Goal: Task Accomplishment & Management: Complete application form

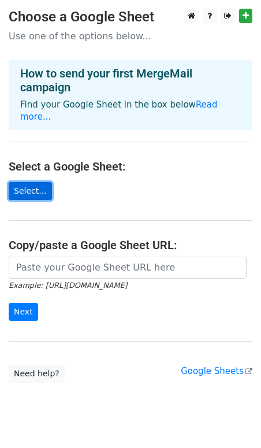
click at [39, 183] on link "Select..." at bounding box center [30, 191] width 43 height 18
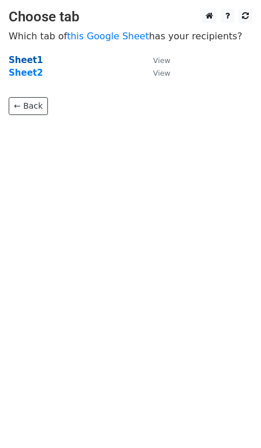
click at [29, 61] on strong "Sheet1" at bounding box center [26, 60] width 34 height 10
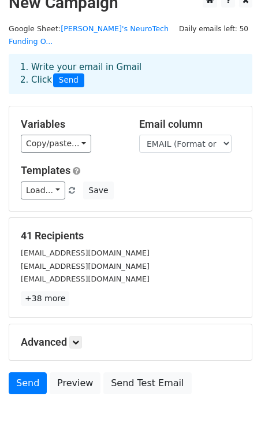
scroll to position [18, 0]
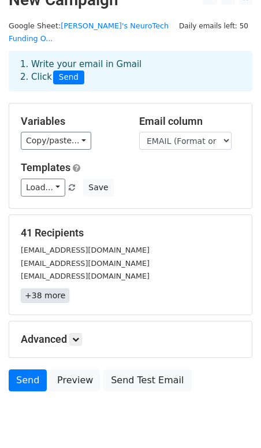
click at [53, 288] on link "+38 more" at bounding box center [45, 295] width 49 height 14
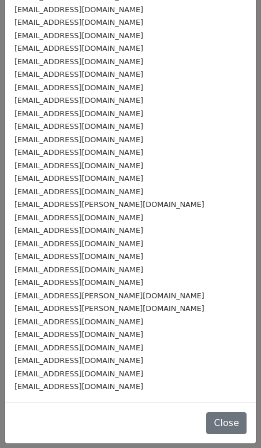
scroll to position [0, 0]
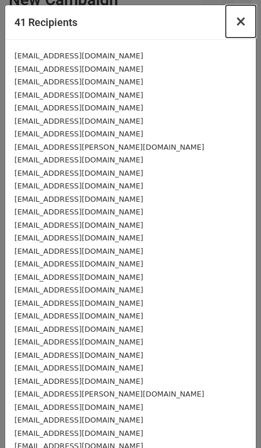
click at [243, 20] on span "×" at bounding box center [241, 21] width 12 height 16
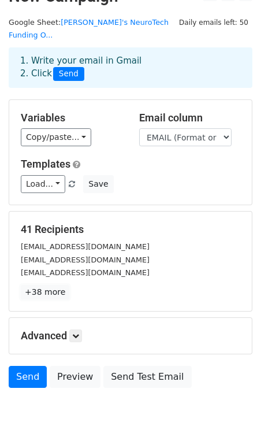
scroll to position [47, 0]
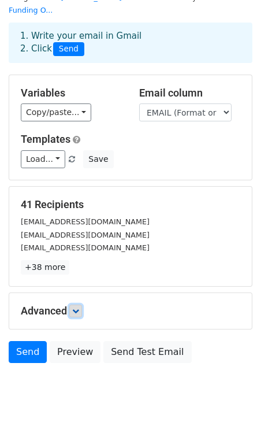
click at [74, 304] on link at bounding box center [75, 310] width 13 height 13
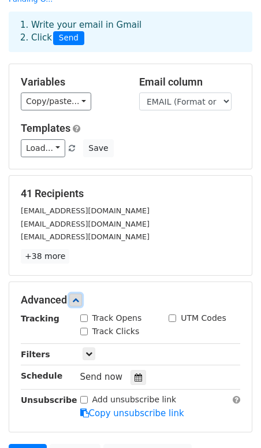
scroll to position [0, 0]
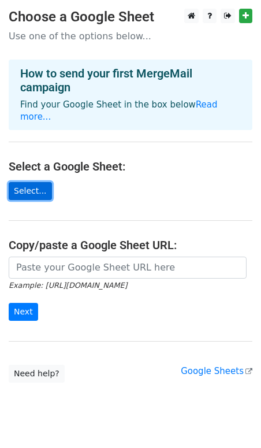
click at [36, 182] on link "Select..." at bounding box center [30, 191] width 43 height 18
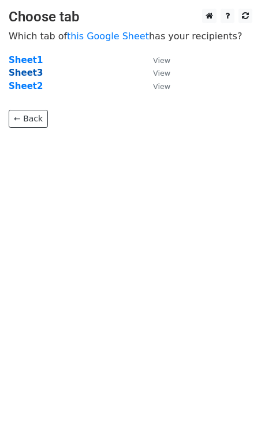
click at [25, 74] on strong "Sheet3" at bounding box center [26, 73] width 34 height 10
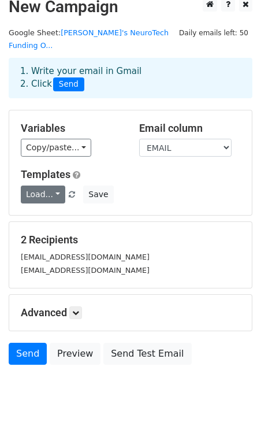
scroll to position [12, 0]
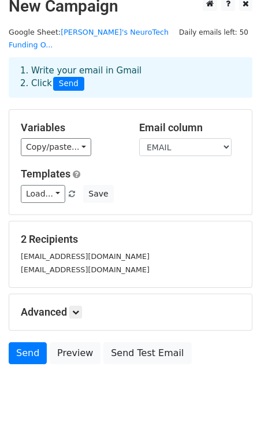
click at [61, 252] on small "giada.baroni1@gmail.com" at bounding box center [85, 256] width 129 height 9
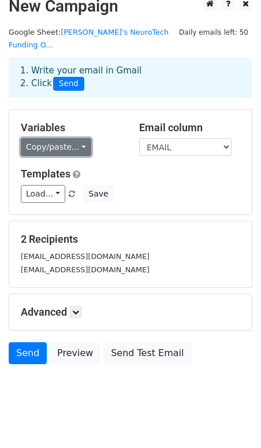
click at [51, 138] on link "Copy/paste..." at bounding box center [56, 147] width 70 height 18
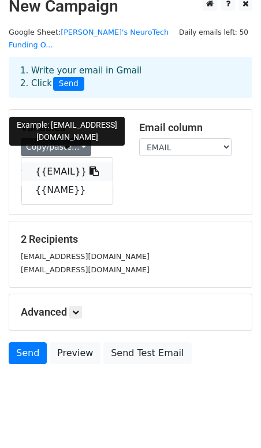
click at [61, 162] on link "{{EMAIL}}" at bounding box center [66, 171] width 91 height 18
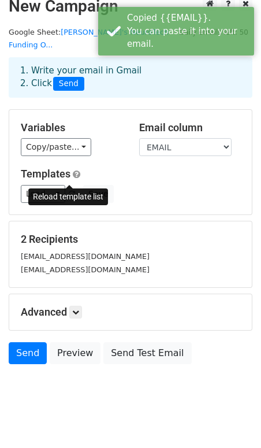
click at [71, 191] on span at bounding box center [72, 195] width 6 height 8
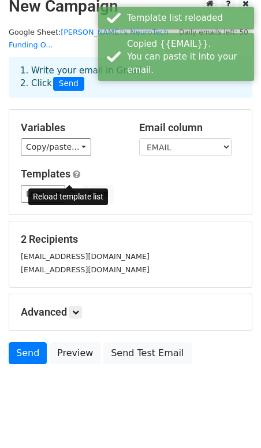
click at [71, 191] on span at bounding box center [72, 195] width 6 height 8
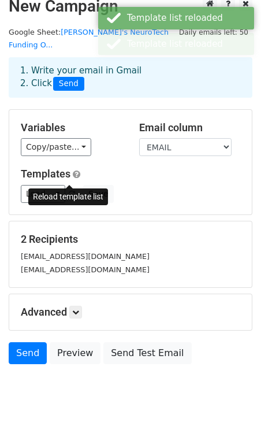
click at [69, 191] on span at bounding box center [72, 195] width 6 height 8
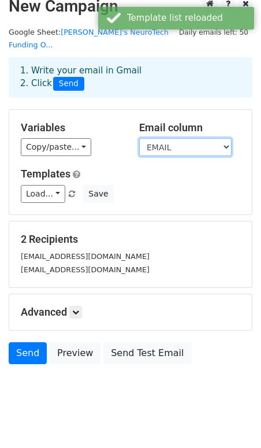
click at [184, 138] on select "EMAIL NAME" at bounding box center [185, 147] width 92 height 18
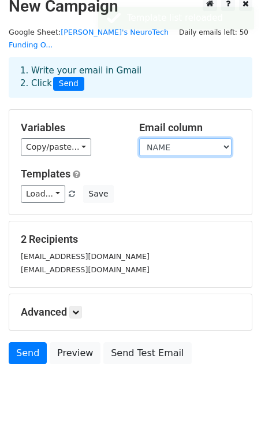
click at [139, 138] on select "EMAIL NAME" at bounding box center [185, 147] width 92 height 18
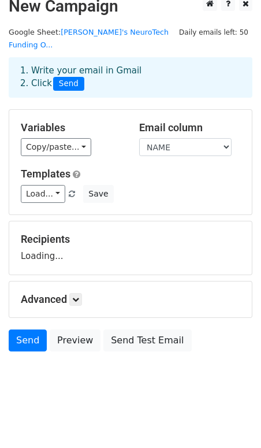
scroll to position [1, 0]
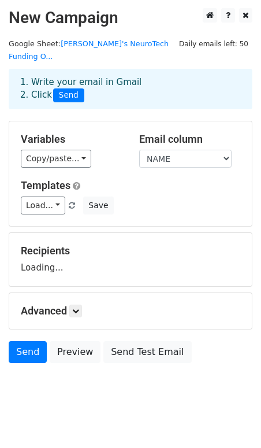
click at [176, 135] on div "Email column EMAIL NAME" at bounding box center [190, 150] width 118 height 35
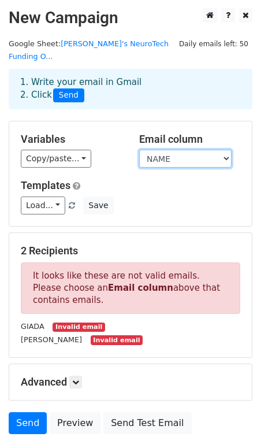
click at [174, 150] on select "EMAIL NAME" at bounding box center [185, 159] width 92 height 18
select select "EMAIL"
click at [139, 150] on select "EMAIL NAME" at bounding box center [185, 159] width 92 height 18
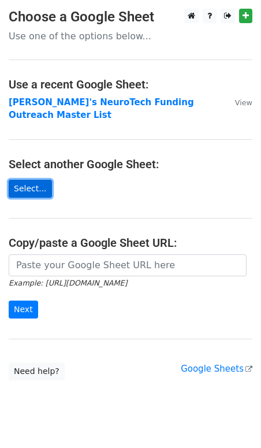
click at [43, 180] on link "Select..." at bounding box center [30, 189] width 43 height 18
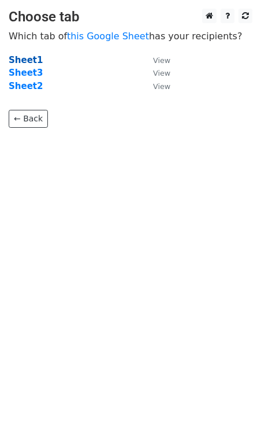
click at [24, 60] on strong "Sheet1" at bounding box center [26, 60] width 34 height 10
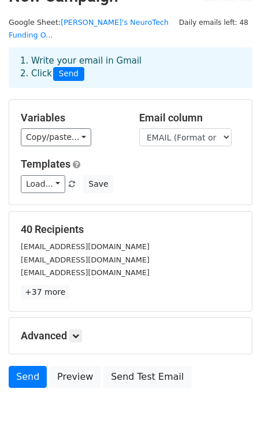
scroll to position [24, 0]
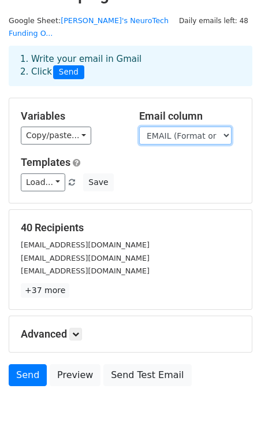
click at [190, 126] on select "ORG NAME EMAIL (Format or Address) MESSAGE STATUS REPLY ACTUAL MESSAGE" at bounding box center [185, 135] width 92 height 18
click at [139, 126] on select "ORG NAME EMAIL (Format or Address) MESSAGE STATUS REPLY ACTUAL MESSAGE" at bounding box center [185, 135] width 92 height 18
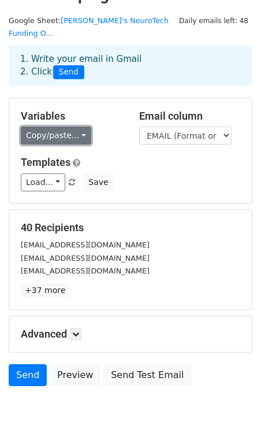
click at [63, 126] on link "Copy/paste..." at bounding box center [56, 135] width 70 height 18
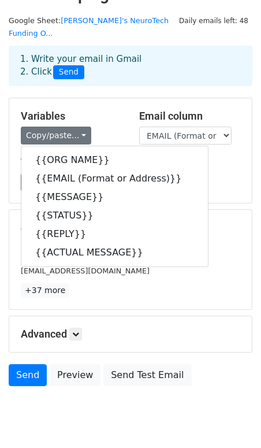
click at [92, 110] on h5 "Variables" at bounding box center [71, 116] width 101 height 13
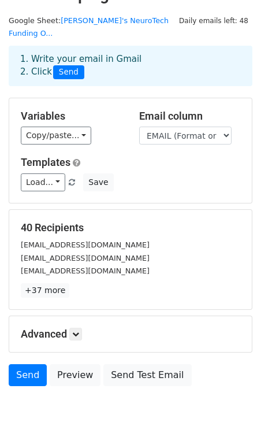
click at [59, 327] on h5 "Advanced" at bounding box center [130, 333] width 219 height 13
click at [82, 327] on link at bounding box center [75, 333] width 13 height 13
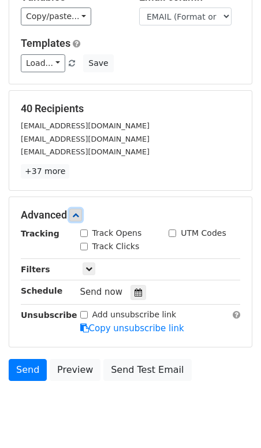
scroll to position [143, 0]
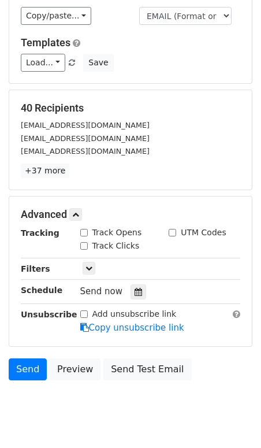
click at [82, 229] on input "Track Opens" at bounding box center [84, 233] width 8 height 8
checkbox input "true"
click at [91, 265] on icon at bounding box center [88, 268] width 7 height 7
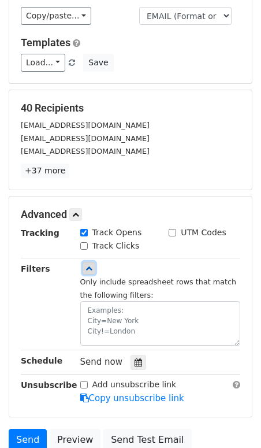
click at [89, 265] on icon at bounding box center [88, 268] width 7 height 7
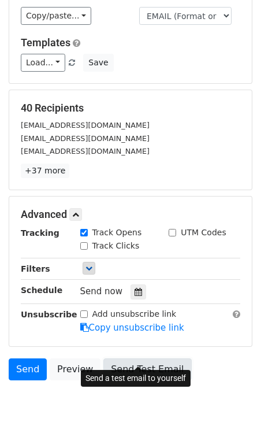
click at [152, 358] on link "Send Test Email" at bounding box center [147, 369] width 88 height 22
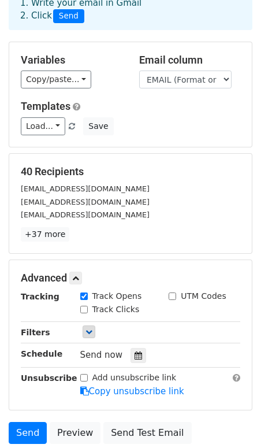
scroll to position [0, 0]
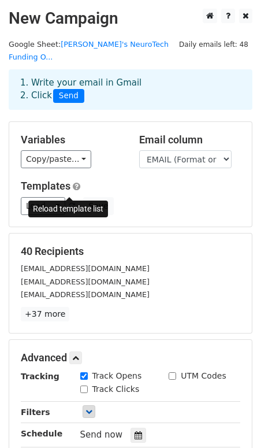
click at [72, 203] on span at bounding box center [72, 207] width 6 height 8
click at [69, 203] on span at bounding box center [72, 207] width 6 height 8
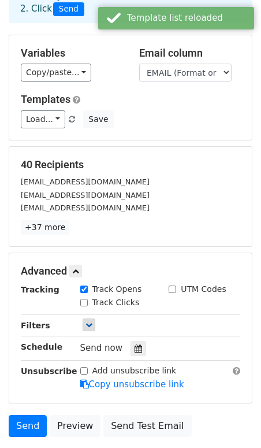
scroll to position [160, 0]
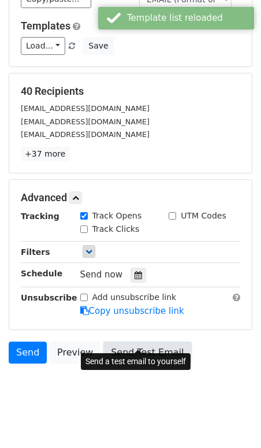
click at [134, 341] on link "Send Test Email" at bounding box center [147, 352] width 88 height 22
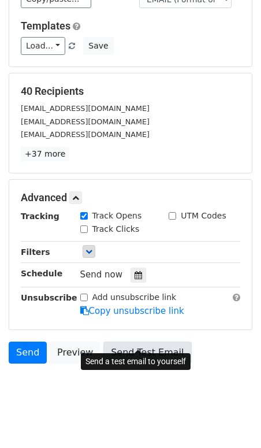
click at [128, 344] on link "Send Test Email" at bounding box center [147, 352] width 88 height 22
click at [147, 343] on link "Send Test Email" at bounding box center [147, 352] width 88 height 22
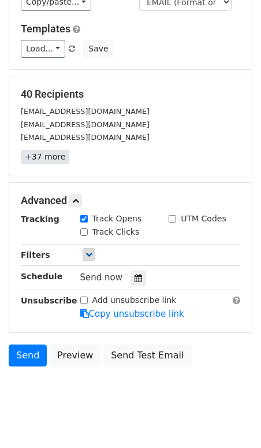
scroll to position [46, 0]
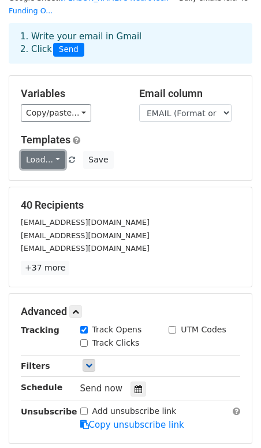
click at [47, 151] on link "Load..." at bounding box center [43, 160] width 44 height 18
click at [45, 151] on link "Load..." at bounding box center [43, 160] width 44 height 18
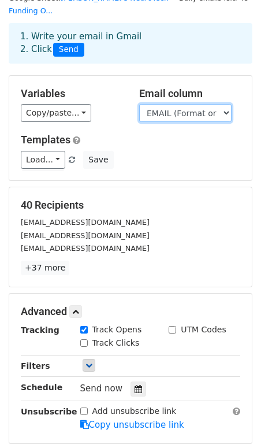
click at [192, 104] on select "ORG NAME EMAIL (Format or Address) MESSAGE STATUS REPLY ACTUAL MESSAGE" at bounding box center [185, 113] width 92 height 18
click at [139, 104] on select "ORG NAME EMAIL (Format or Address) MESSAGE STATUS REPLY ACTUAL MESSAGE" at bounding box center [185, 113] width 92 height 18
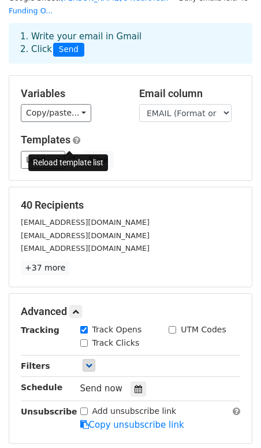
click at [71, 157] on span at bounding box center [72, 161] width 6 height 8
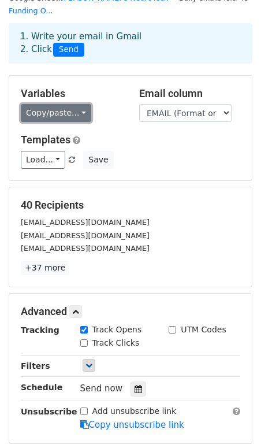
click at [50, 104] on link "Copy/paste..." at bounding box center [56, 113] width 70 height 18
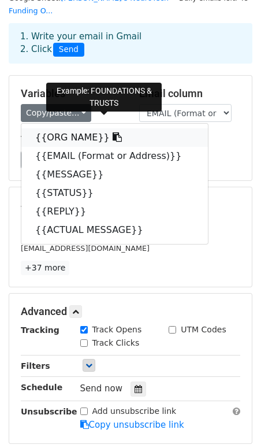
click at [113, 132] on icon at bounding box center [117, 136] width 9 height 9
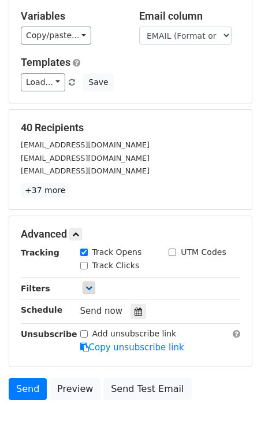
scroll to position [160, 0]
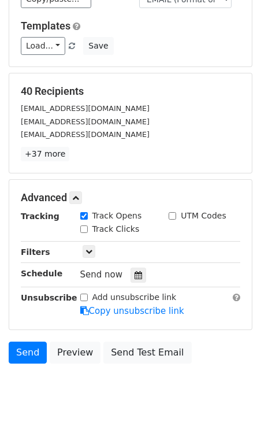
click at [83, 225] on input "Track Clicks" at bounding box center [84, 229] width 8 height 8
click at [87, 225] on input "Track Clicks" at bounding box center [84, 229] width 8 height 8
checkbox input "false"
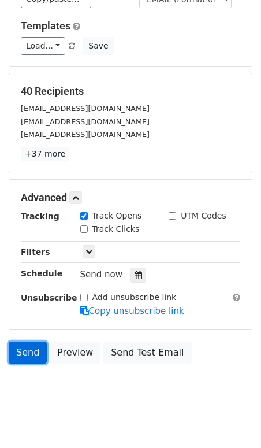
click at [24, 342] on link "Send" at bounding box center [28, 352] width 38 height 22
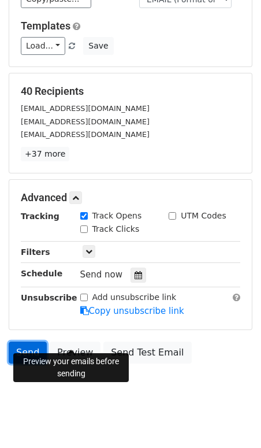
click at [32, 341] on link "Send" at bounding box center [28, 352] width 38 height 22
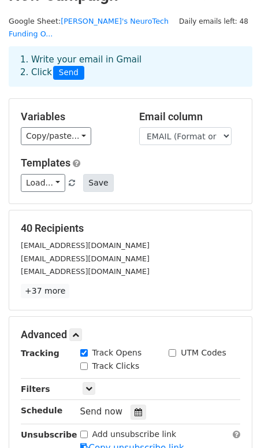
scroll to position [0, 0]
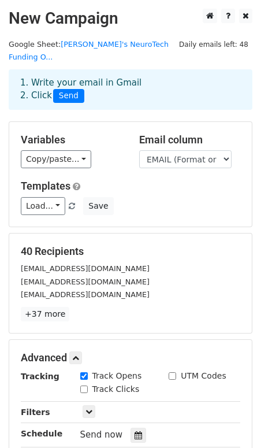
click at [65, 89] on span "Send" at bounding box center [68, 96] width 31 height 14
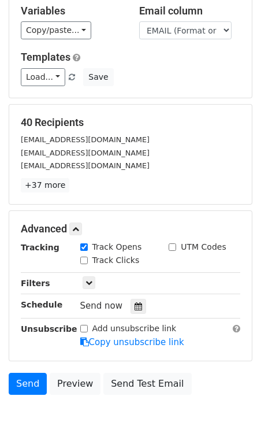
scroll to position [129, 0]
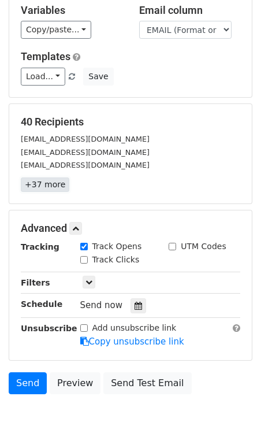
click at [55, 177] on link "+37 more" at bounding box center [45, 184] width 49 height 14
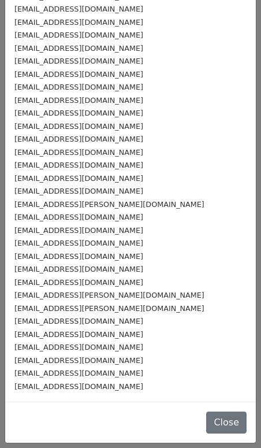
scroll to position [0, 0]
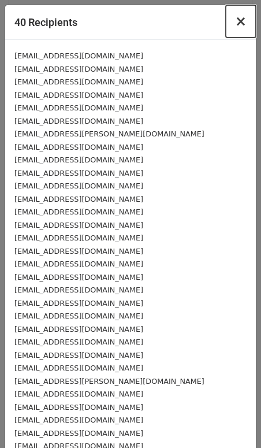
click at [247, 25] on button "×" at bounding box center [241, 21] width 30 height 32
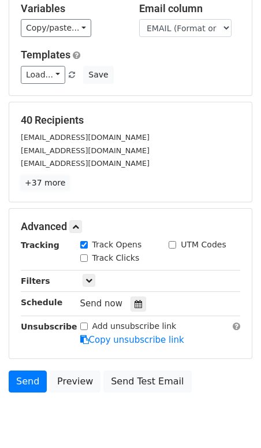
scroll to position [160, 0]
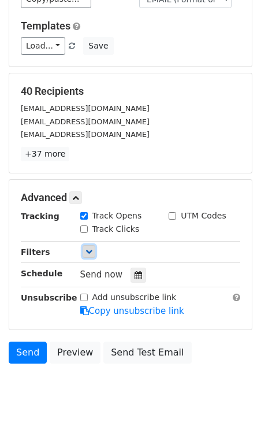
click at [85, 248] on icon at bounding box center [88, 251] width 7 height 7
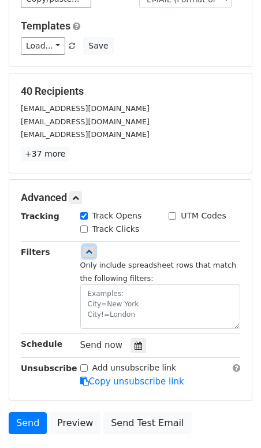
click at [85, 248] on icon at bounding box center [88, 251] width 7 height 7
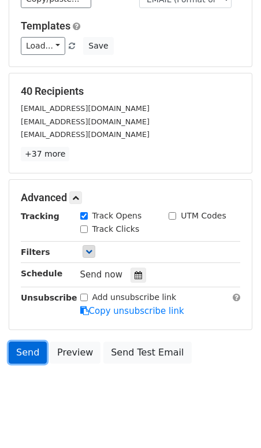
click at [26, 341] on link "Send" at bounding box center [28, 352] width 38 height 22
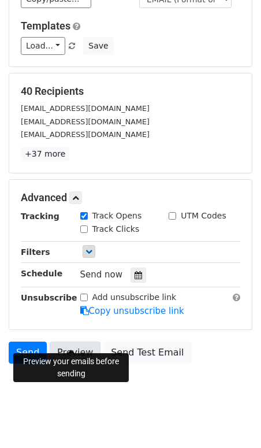
click at [64, 341] on link "Preview" at bounding box center [75, 352] width 51 height 22
click at [70, 341] on link "Preview" at bounding box center [75, 352] width 51 height 22
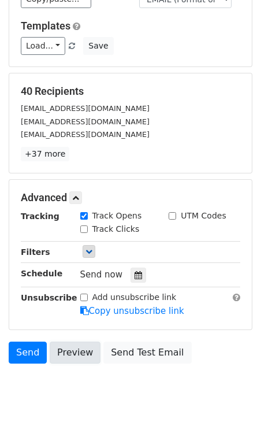
click at [65, 341] on link "Preview" at bounding box center [75, 352] width 51 height 22
click at [61, 385] on body "New Campaign Daily emails left: 48 Google Sheet: Giada's NeuroTech Funding O...…" at bounding box center [130, 132] width 261 height 567
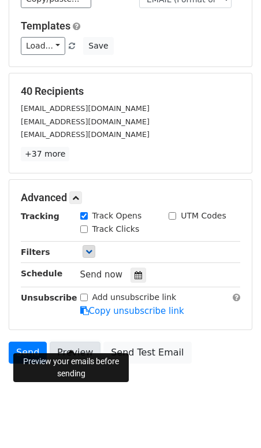
click at [85, 341] on link "Preview" at bounding box center [75, 352] width 51 height 22
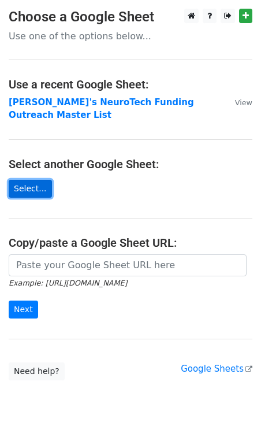
click at [39, 180] on link "Select..." at bounding box center [30, 189] width 43 height 18
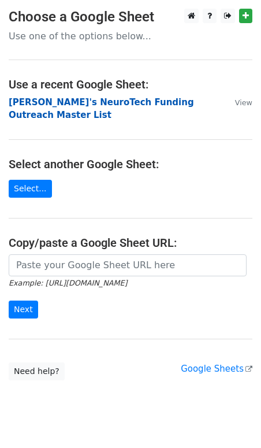
click at [84, 103] on strong "[PERSON_NAME]'s NeuroTech Funding Outreach Master List" at bounding box center [101, 109] width 185 height 24
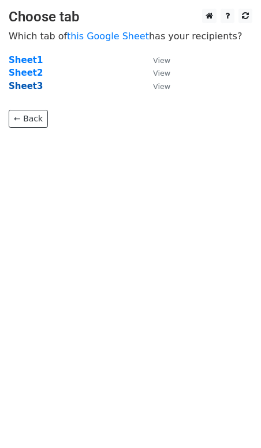
click at [32, 85] on strong "Sheet3" at bounding box center [26, 86] width 34 height 10
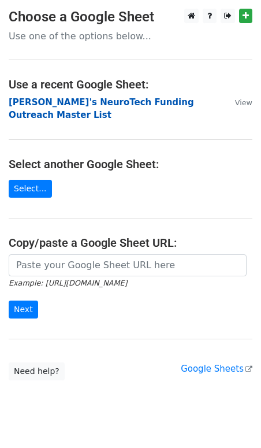
click at [81, 102] on strong "[PERSON_NAME]'s NeuroTech Funding Outreach Master List" at bounding box center [101, 109] width 185 height 24
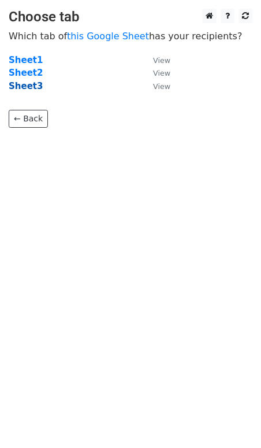
click at [34, 88] on strong "Sheet3" at bounding box center [26, 86] width 34 height 10
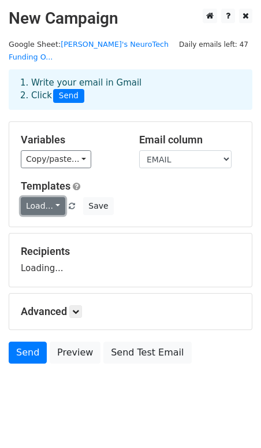
click at [49, 199] on link "Load..." at bounding box center [43, 206] width 44 height 18
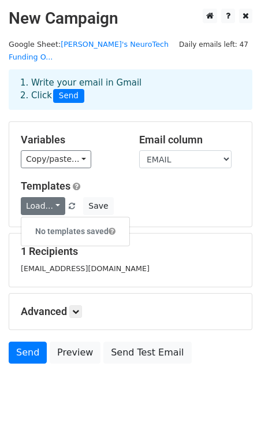
click at [42, 197] on div "Load... No templates saved Save" at bounding box center [130, 206] width 237 height 18
click at [50, 197] on link "Load..." at bounding box center [43, 206] width 44 height 18
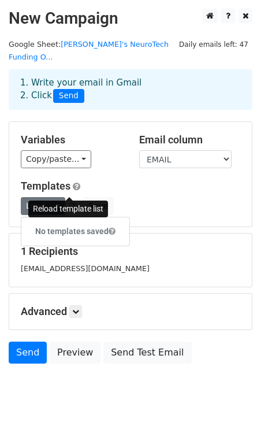
click at [74, 202] on small at bounding box center [73, 206] width 10 height 9
click at [70, 203] on span at bounding box center [72, 207] width 6 height 8
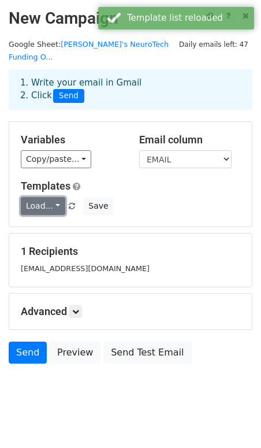
click at [43, 197] on link "Load..." at bounding box center [43, 206] width 44 height 18
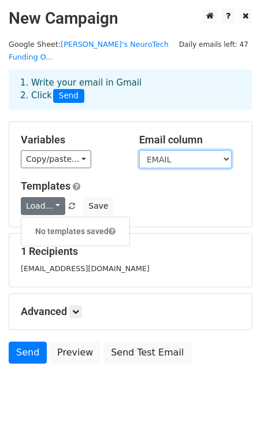
click at [164, 150] on select "NAME EMAIL" at bounding box center [185, 159] width 92 height 18
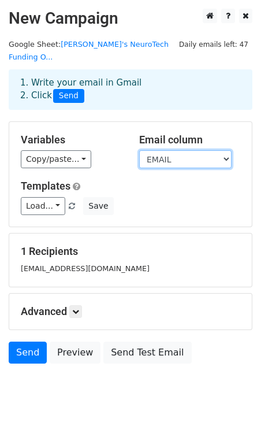
click at [139, 150] on select "NAME EMAIL" at bounding box center [185, 159] width 92 height 18
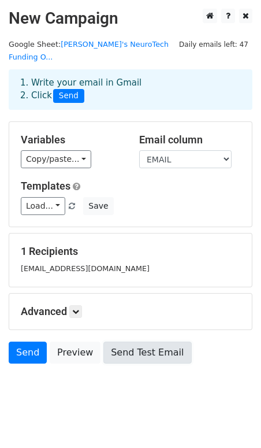
click at [163, 341] on link "Send Test Email" at bounding box center [147, 352] width 88 height 22
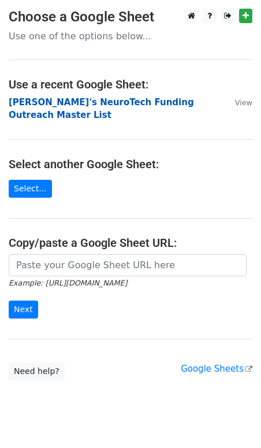
click at [58, 98] on strong "Giada's NeuroTech Funding Outreach Master List" at bounding box center [101, 109] width 185 height 24
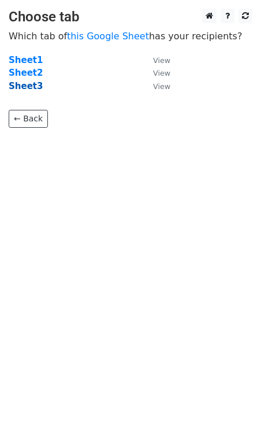
click at [25, 88] on strong "Sheet3" at bounding box center [26, 86] width 34 height 10
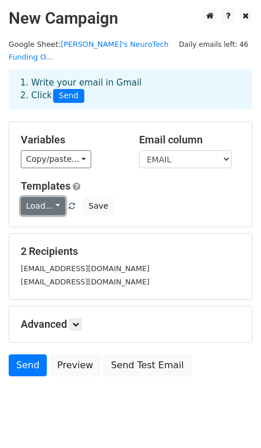
click at [37, 200] on link "Load..." at bounding box center [43, 206] width 44 height 18
click at [38, 197] on link "Load..." at bounding box center [43, 206] width 44 height 18
click at [50, 197] on link "Load..." at bounding box center [43, 206] width 44 height 18
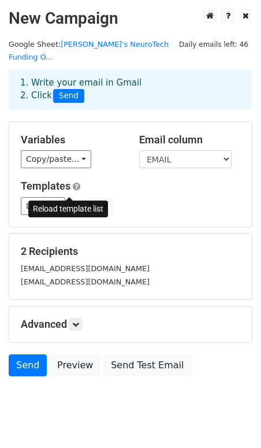
click at [70, 203] on span at bounding box center [72, 207] width 6 height 8
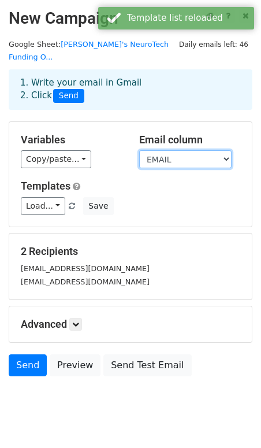
click at [184, 150] on select "NAME EMAIL" at bounding box center [185, 159] width 92 height 18
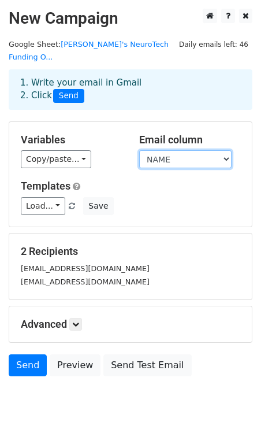
click at [139, 150] on select "NAME EMAIL" at bounding box center [185, 159] width 92 height 18
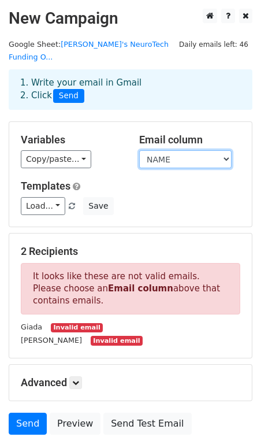
click at [179, 150] on select "NAME EMAIL" at bounding box center [185, 159] width 92 height 18
select select "EMAIL"
click at [139, 150] on select "NAME EMAIL" at bounding box center [185, 159] width 92 height 18
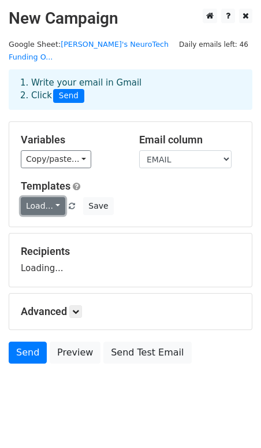
click at [42, 197] on link "Load..." at bounding box center [43, 206] width 44 height 18
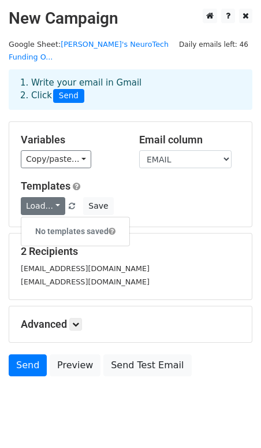
click at [114, 227] on span at bounding box center [112, 231] width 7 height 8
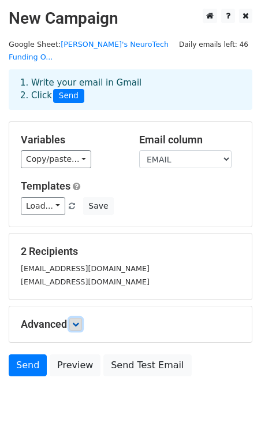
click at [77, 318] on link at bounding box center [75, 324] width 13 height 13
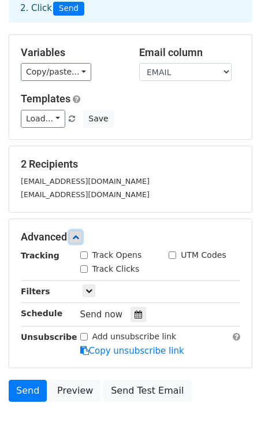
scroll to position [90, 0]
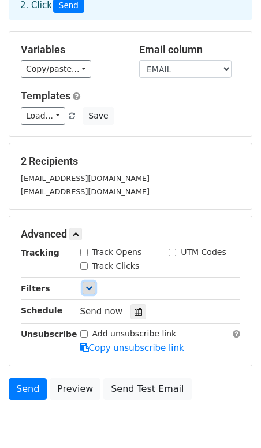
click at [85, 284] on icon at bounding box center [88, 287] width 7 height 7
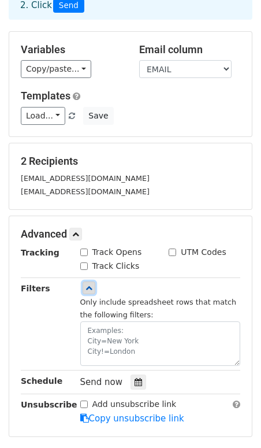
click at [85, 284] on icon at bounding box center [88, 287] width 7 height 7
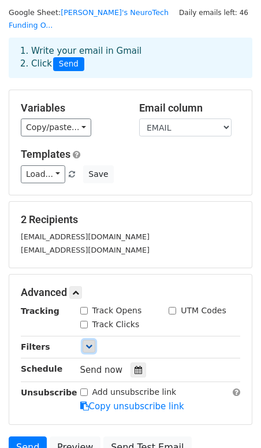
scroll to position [34, 0]
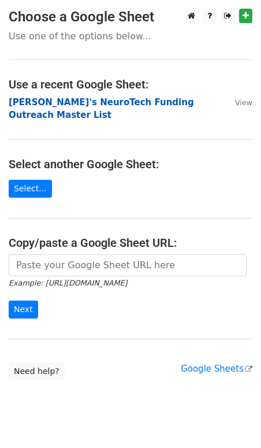
click at [96, 105] on strong "Giada's NeuroTech Funding Outreach Master List" at bounding box center [101, 109] width 185 height 24
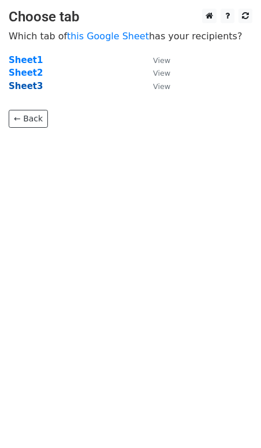
click at [31, 86] on strong "Sheet3" at bounding box center [26, 86] width 34 height 10
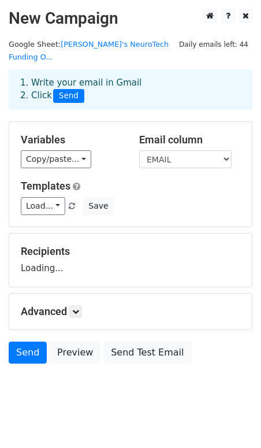
click at [57, 158] on div "Variables Copy/paste... {{NAME}} {{EMAIL}} Email column NAME EMAIL Templates Lo…" at bounding box center [130, 174] width 243 height 105
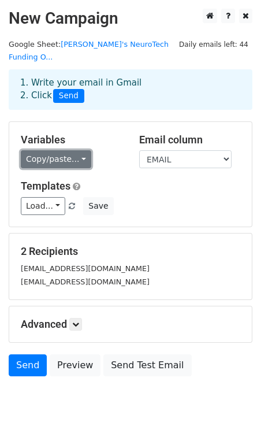
click at [57, 150] on link "Copy/paste..." at bounding box center [56, 159] width 70 height 18
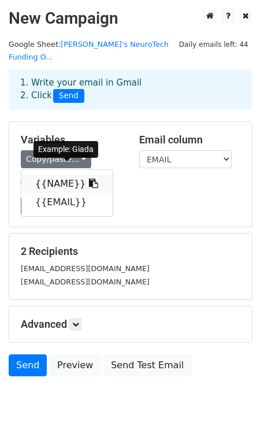
click at [57, 174] on link "{{NAME}}" at bounding box center [66, 183] width 91 height 18
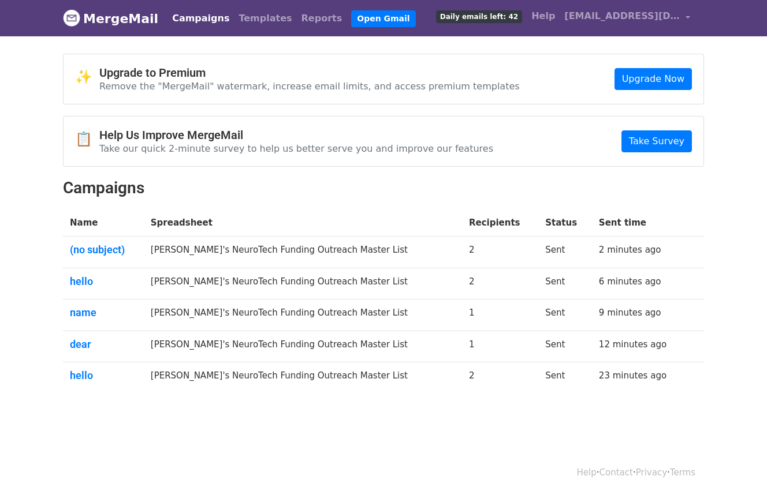
click at [439, 76] on h4 "Upgrade to Premium" at bounding box center [309, 73] width 420 height 14
click at [444, 92] on div "✨ Upgrade to Premium Remove the "MergeMail" watermark, increase email limits, a…" at bounding box center [384, 79] width 640 height 50
click at [459, 87] on p "Remove the "MergeMail" watermark, increase email limits, and access premium tem…" at bounding box center [309, 86] width 420 height 12
drag, startPoint x: 182, startPoint y: 93, endPoint x: 229, endPoint y: 93, distance: 47.4
click at [229, 93] on div "✨ Upgrade to Premium Remove the "MergeMail" watermark, increase email limits, a…" at bounding box center [384, 79] width 640 height 50
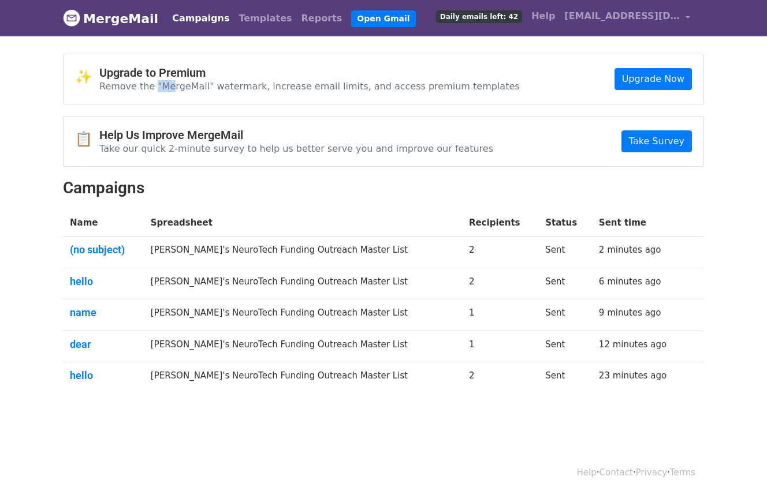
drag, startPoint x: 147, startPoint y: 88, endPoint x: 163, endPoint y: 88, distance: 16.7
click at [163, 88] on p "Remove the "MergeMail" watermark, increase email limits, and access premium tem…" at bounding box center [309, 86] width 420 height 12
click at [208, 88] on p "Remove the "MergeMail" watermark, increase email limits, and access premium tem…" at bounding box center [309, 86] width 420 height 12
click at [363, 15] on link "Open Gmail" at bounding box center [383, 18] width 64 height 17
click at [94, 28] on link "MergeMail" at bounding box center [110, 18] width 95 height 24
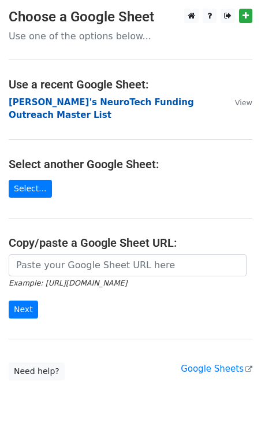
click at [73, 106] on strong "[PERSON_NAME]'s NeuroTech Funding Outreach Master List" at bounding box center [101, 109] width 185 height 24
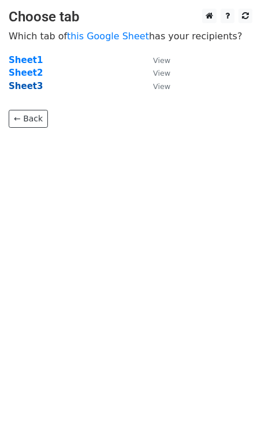
click at [32, 88] on strong "Sheet3" at bounding box center [26, 86] width 34 height 10
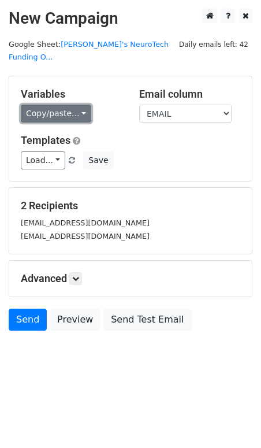
click at [65, 105] on link "Copy/paste..." at bounding box center [56, 114] width 70 height 18
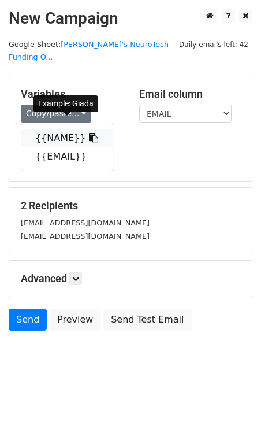
click at [89, 133] on icon at bounding box center [93, 137] width 9 height 9
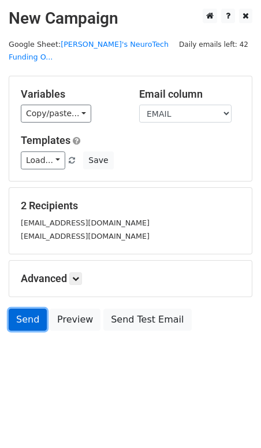
click at [36, 308] on link "Send" at bounding box center [28, 319] width 38 height 22
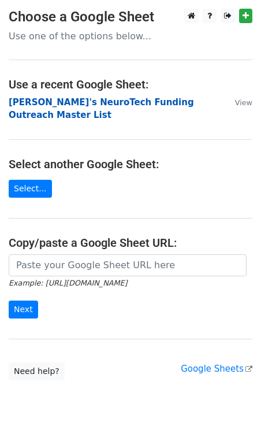
click at [76, 100] on strong "[PERSON_NAME]'s NeuroTech Funding Outreach Master List" at bounding box center [101, 109] width 185 height 24
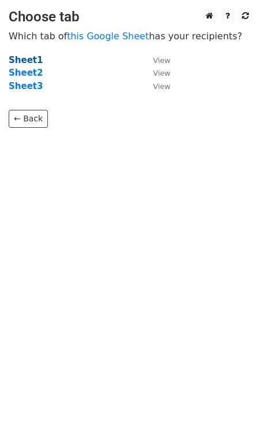
click at [24, 62] on strong "Sheet1" at bounding box center [26, 60] width 34 height 10
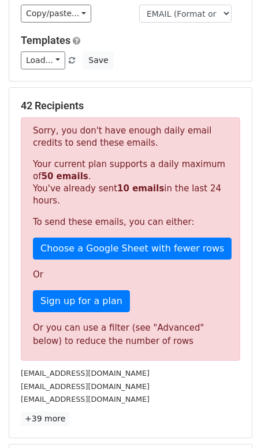
scroll to position [22, 0]
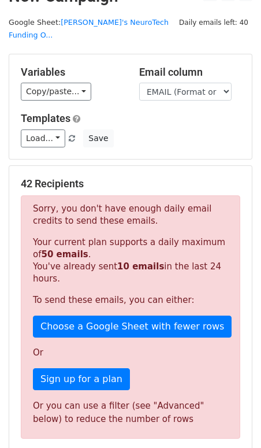
click at [70, 133] on span "Load... No templates saved" at bounding box center [49, 138] width 57 height 10
click at [70, 135] on span at bounding box center [72, 139] width 6 height 8
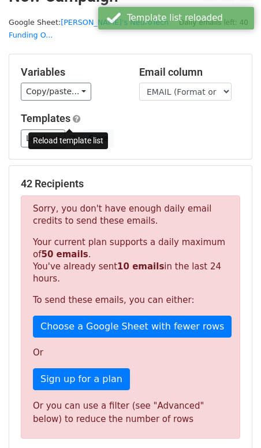
scroll to position [0, 0]
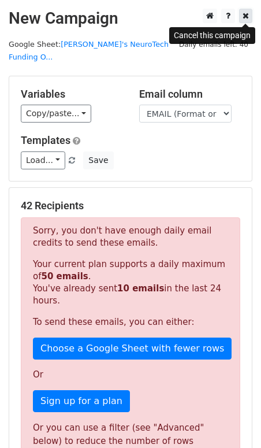
click at [245, 13] on icon at bounding box center [246, 16] width 6 height 8
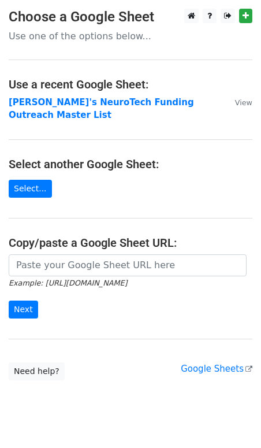
click at [110, 107] on td "[PERSON_NAME]'s NeuroTech Funding Outreach Master List" at bounding box center [116, 109] width 215 height 26
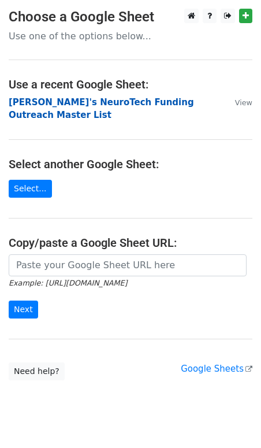
click at [110, 100] on strong "Giada's NeuroTech Funding Outreach Master List" at bounding box center [101, 109] width 185 height 24
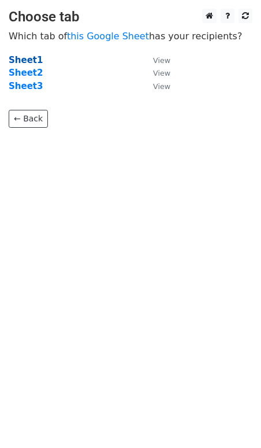
click at [28, 55] on strong "Sheet1" at bounding box center [26, 60] width 34 height 10
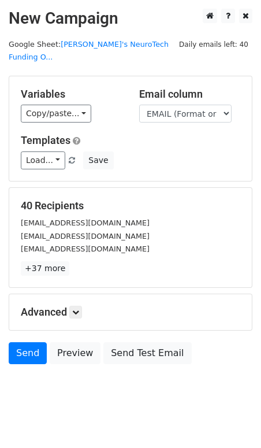
scroll to position [1, 0]
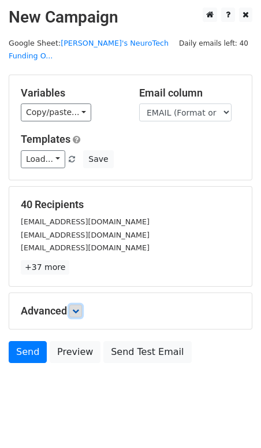
click at [79, 307] on icon at bounding box center [75, 310] width 7 height 7
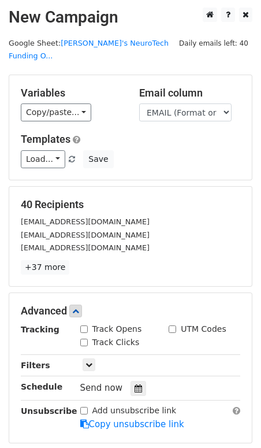
click at [97, 336] on label "Track Clicks" at bounding box center [115, 342] width 47 height 12
click at [88, 338] on input "Track Clicks" at bounding box center [84, 342] width 8 height 8
click at [95, 336] on label "Track Clicks" at bounding box center [115, 342] width 47 height 12
click at [88, 338] on input "Track Clicks" at bounding box center [84, 342] width 8 height 8
checkbox input "false"
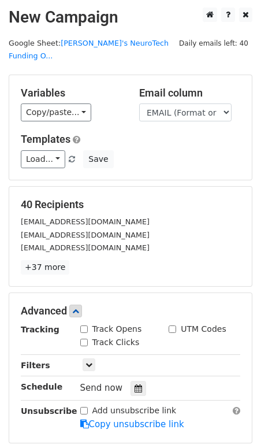
click at [95, 323] on label "Track Opens" at bounding box center [117, 329] width 50 height 12
click at [88, 325] on input "Track Opens" at bounding box center [84, 329] width 8 height 8
checkbox input "true"
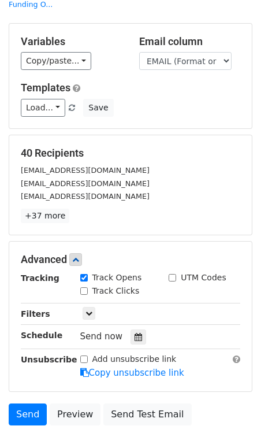
scroll to position [114, 0]
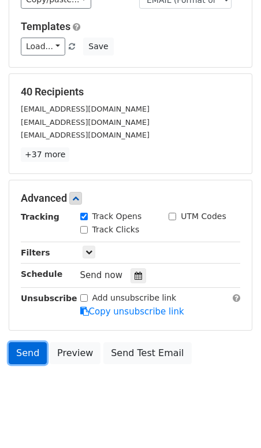
click at [14, 345] on link "Send" at bounding box center [28, 353] width 38 height 22
click at [33, 342] on link "Send" at bounding box center [28, 353] width 38 height 22
